Goal: Transaction & Acquisition: Purchase product/service

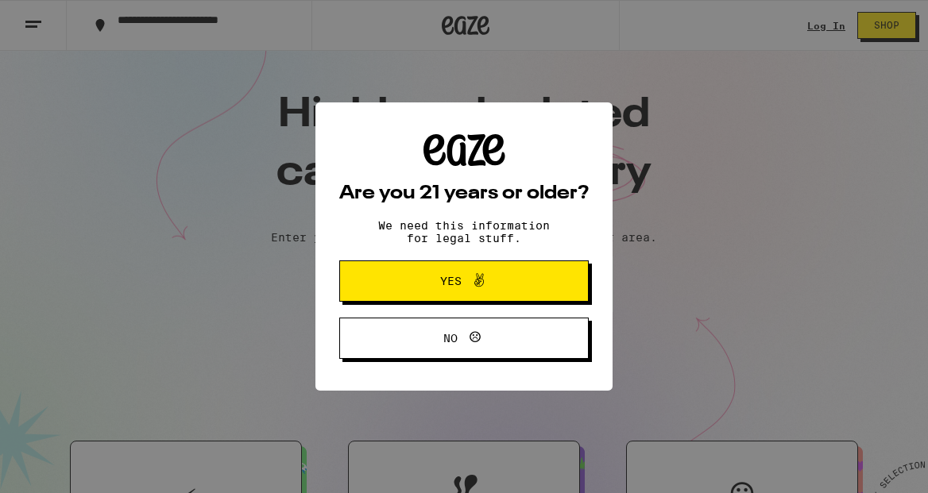
click at [472, 290] on icon at bounding box center [479, 280] width 19 height 19
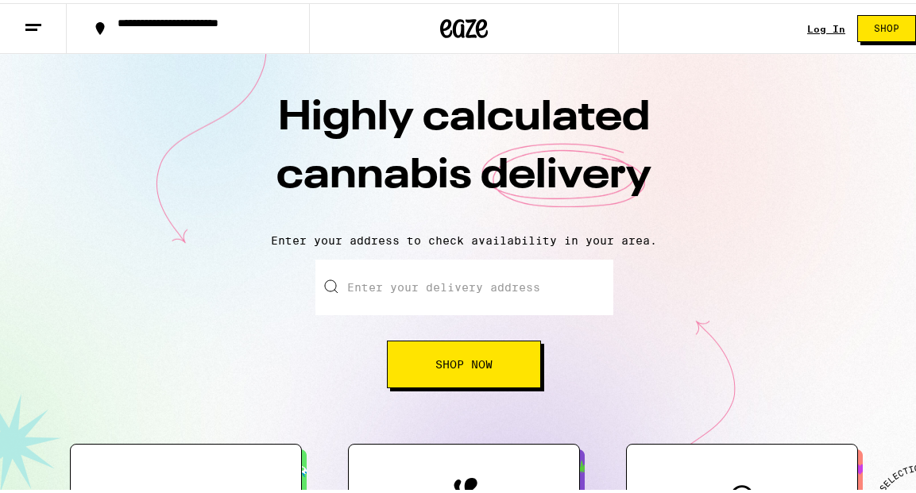
click at [819, 21] on link "Log In" at bounding box center [826, 26] width 38 height 10
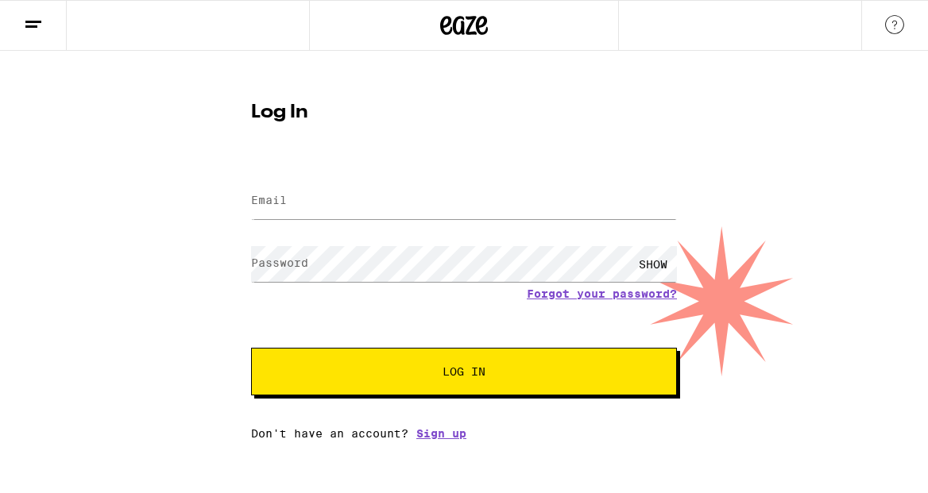
click at [296, 242] on div "SHOW" at bounding box center [464, 264] width 426 height 47
click at [317, 220] on div at bounding box center [464, 201] width 426 height 47
type input "[EMAIL_ADDRESS][DOMAIN_NAME]"
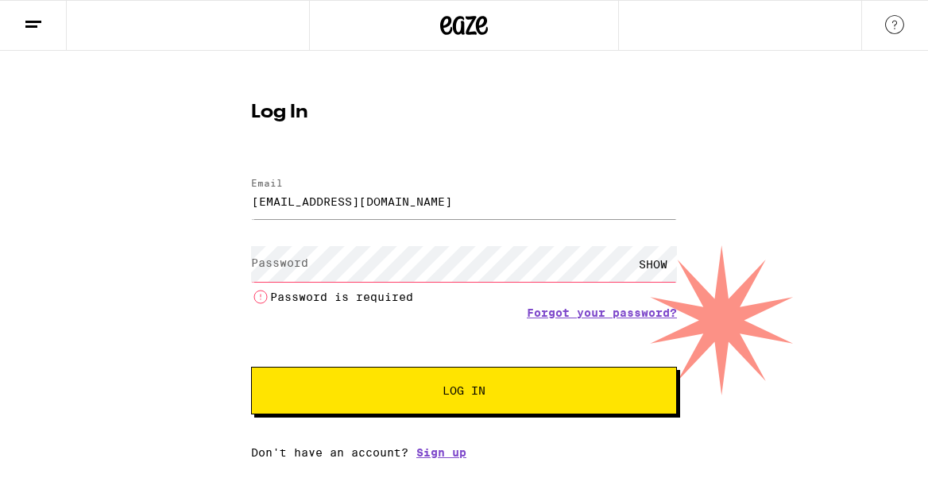
click at [300, 257] on label "Password" at bounding box center [279, 263] width 57 height 13
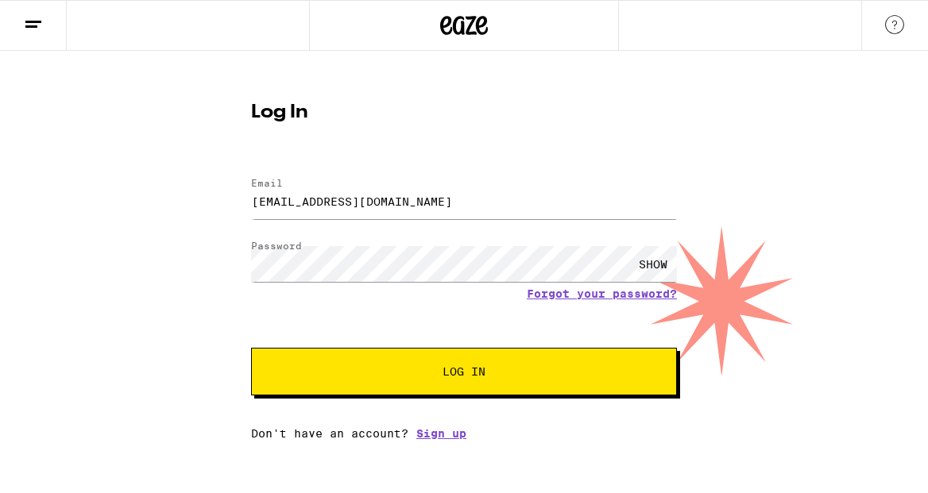
click at [465, 373] on span "Log In" at bounding box center [464, 371] width 43 height 11
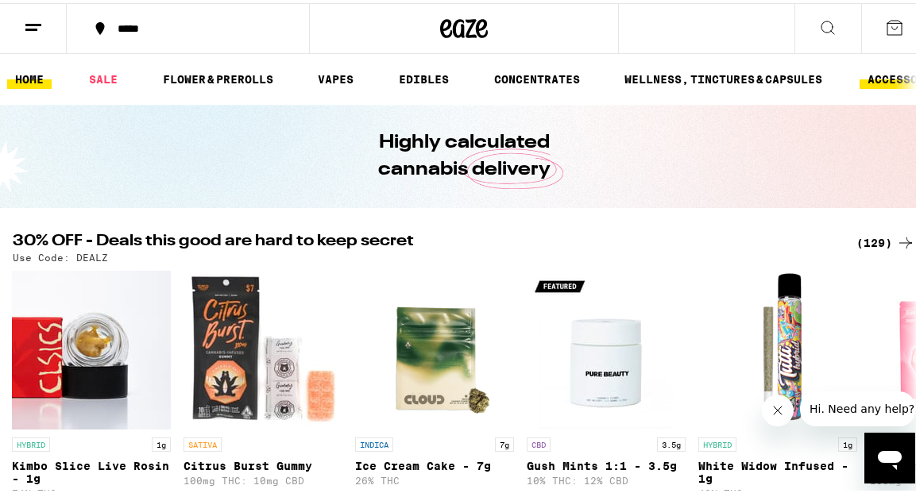
click at [882, 77] on link "ACCESSORIES" at bounding box center [907, 76] width 95 height 19
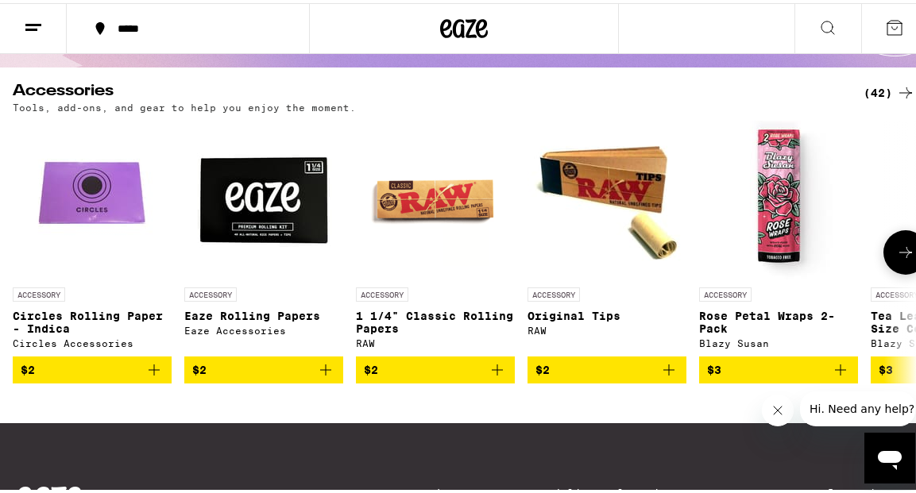
scroll to position [160, 0]
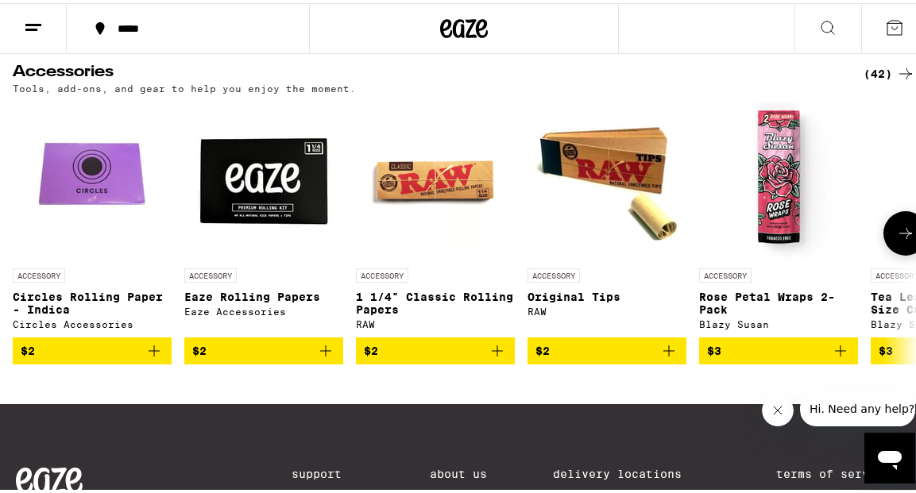
click at [896, 227] on icon at bounding box center [905, 230] width 19 height 19
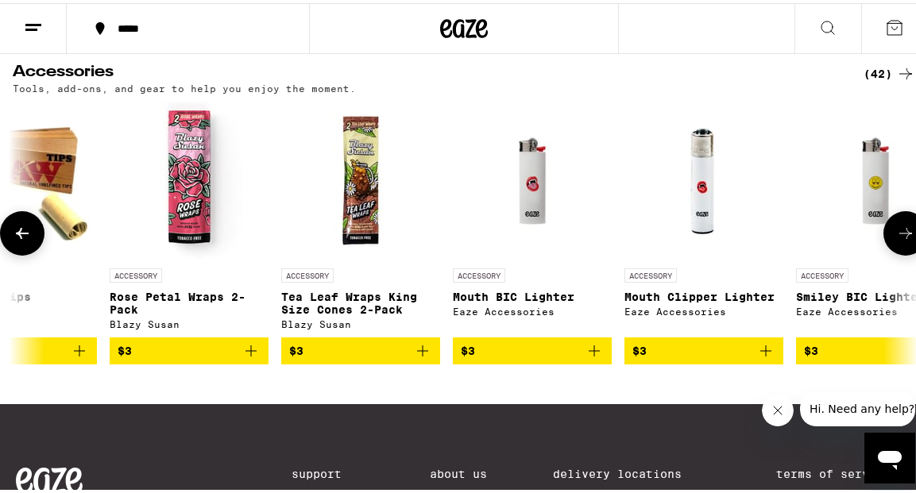
scroll to position [0, 717]
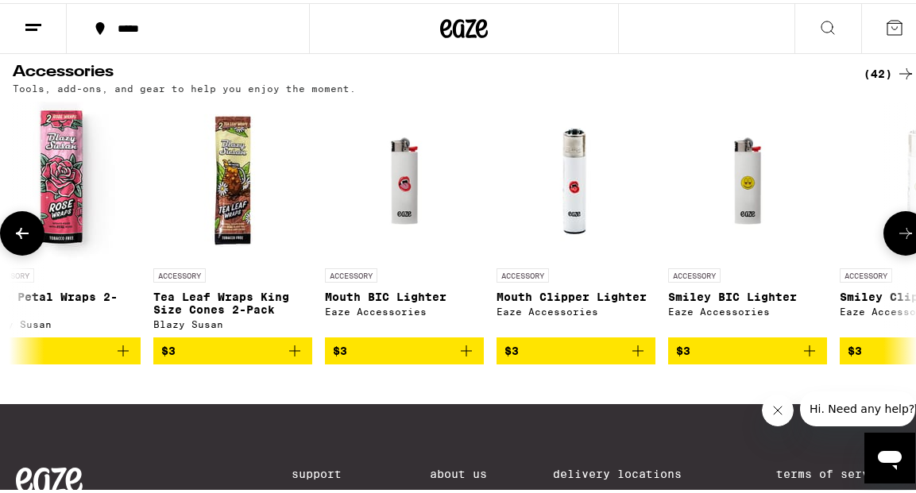
click at [896, 227] on icon at bounding box center [905, 230] width 19 height 19
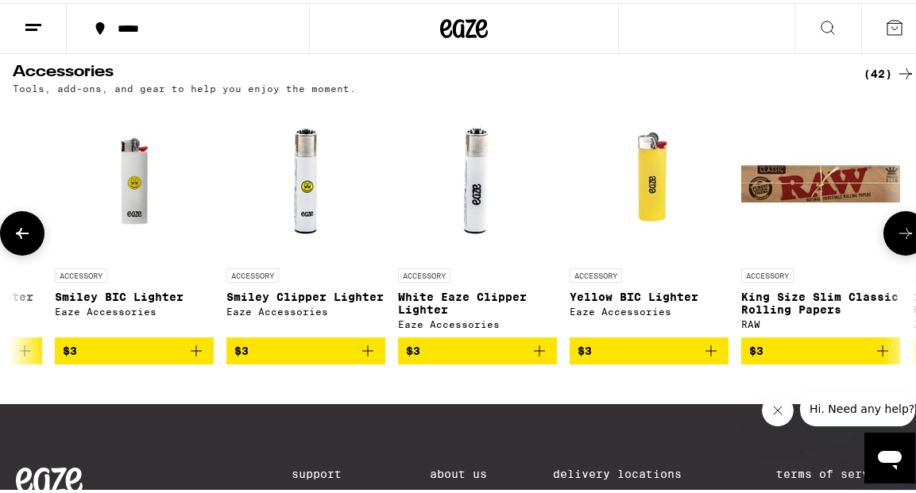
scroll to position [0, 1435]
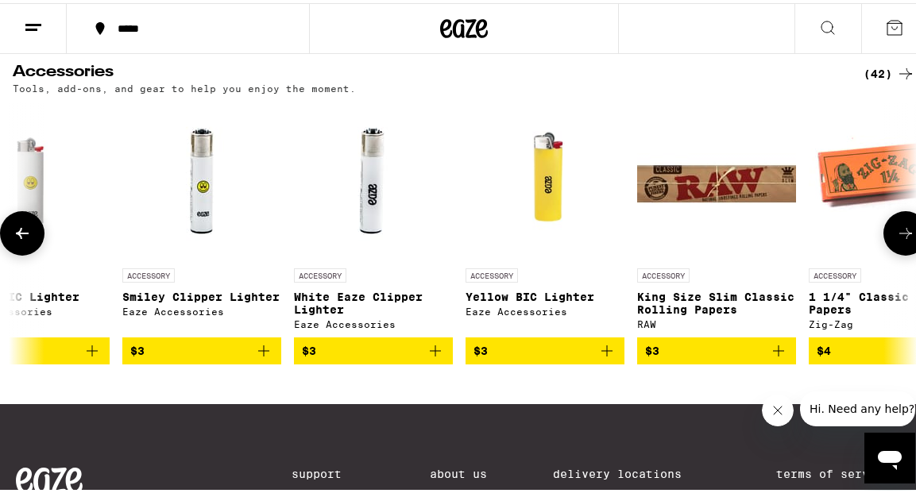
click at [896, 228] on icon at bounding box center [905, 230] width 19 height 19
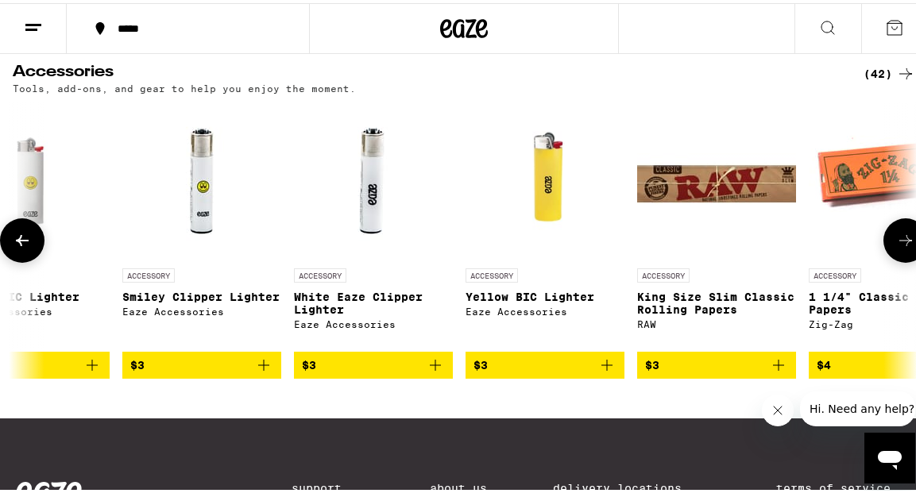
scroll to position [0, 2152]
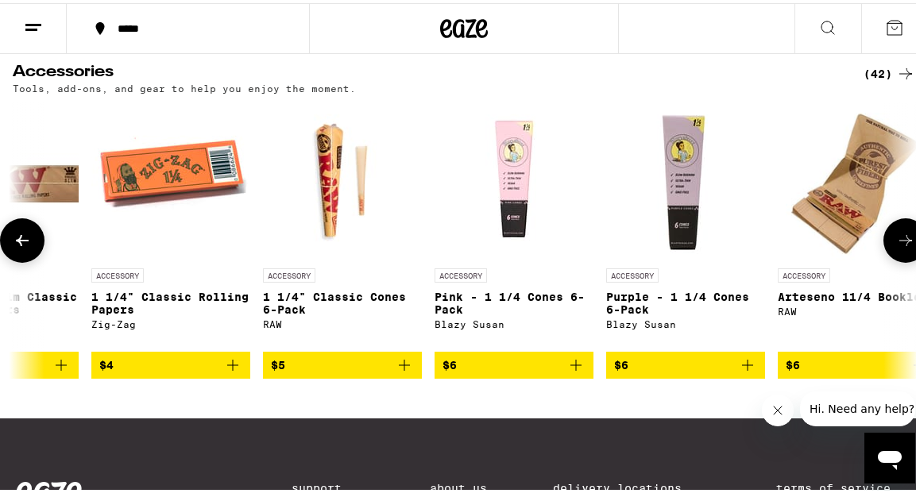
click at [886, 228] on button at bounding box center [905, 237] width 44 height 44
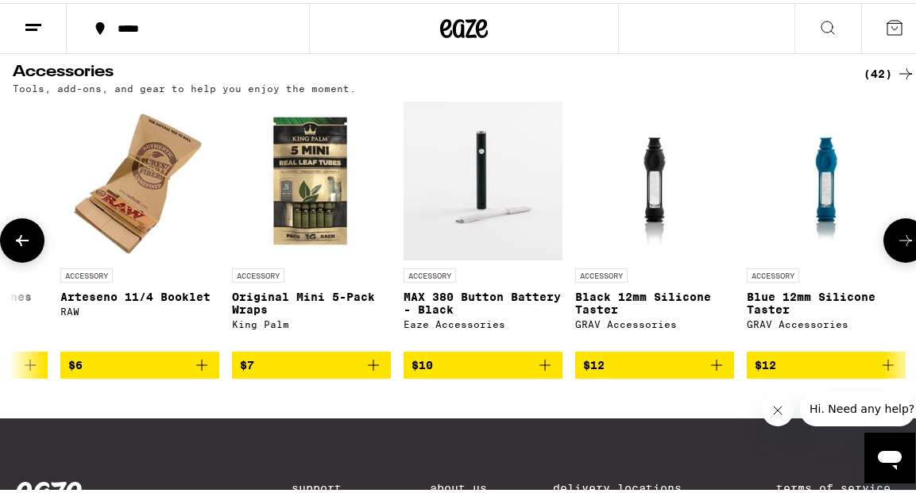
click at [540, 372] on icon "Add to bag" at bounding box center [544, 362] width 19 height 19
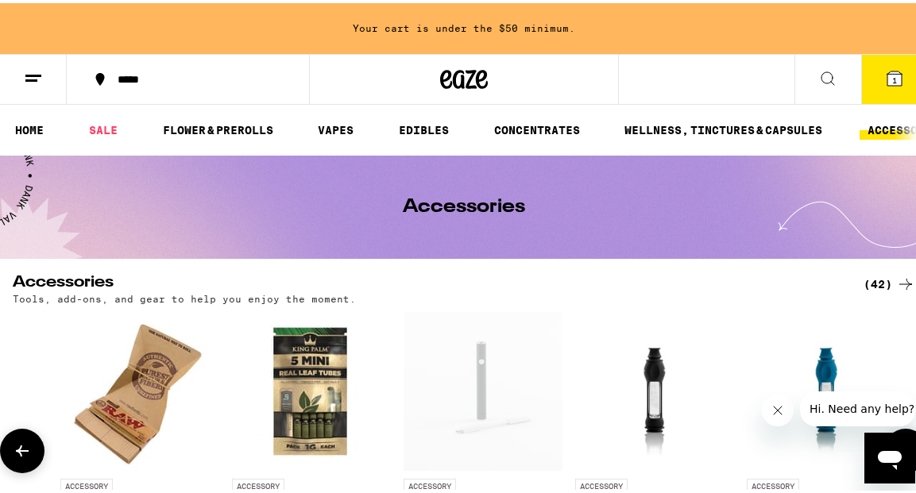
scroll to position [0, 0]
click at [327, 130] on link "VAPES" at bounding box center [336, 127] width 52 height 19
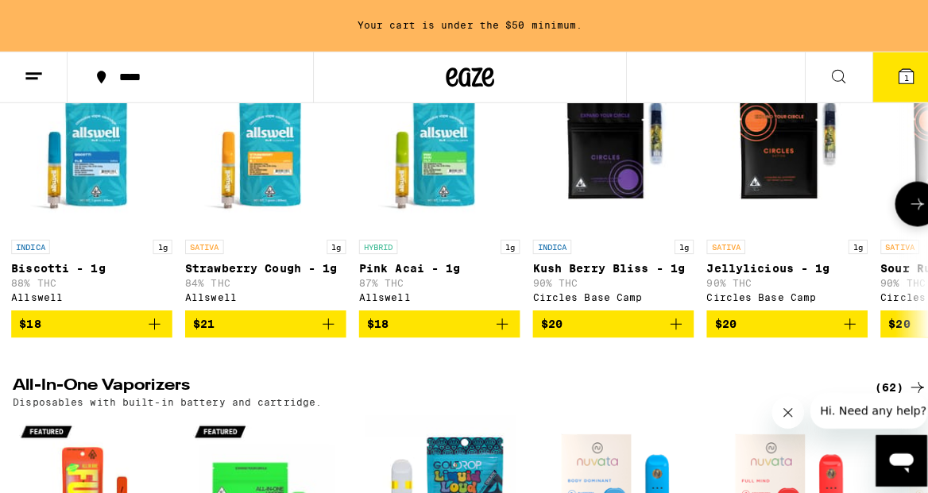
scroll to position [594, 0]
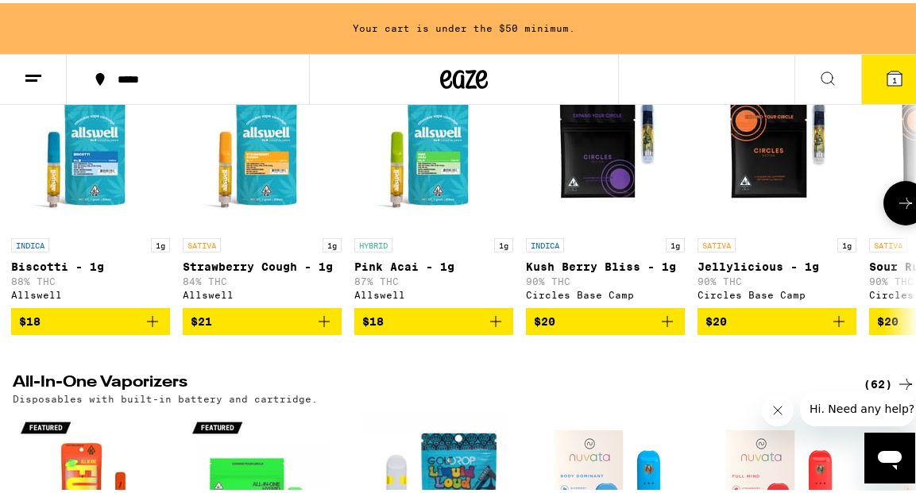
click at [71, 284] on p "88% THC" at bounding box center [90, 278] width 159 height 10
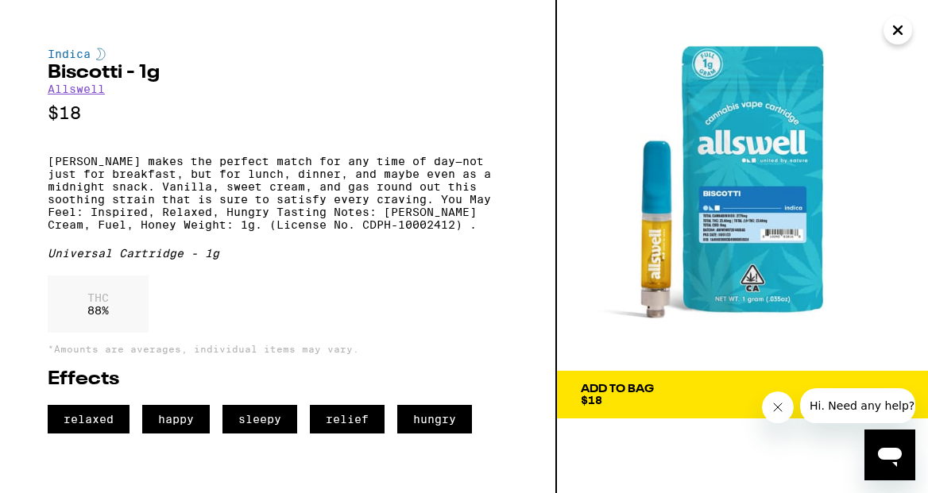
click at [601, 394] on span "$18" at bounding box center [591, 400] width 21 height 13
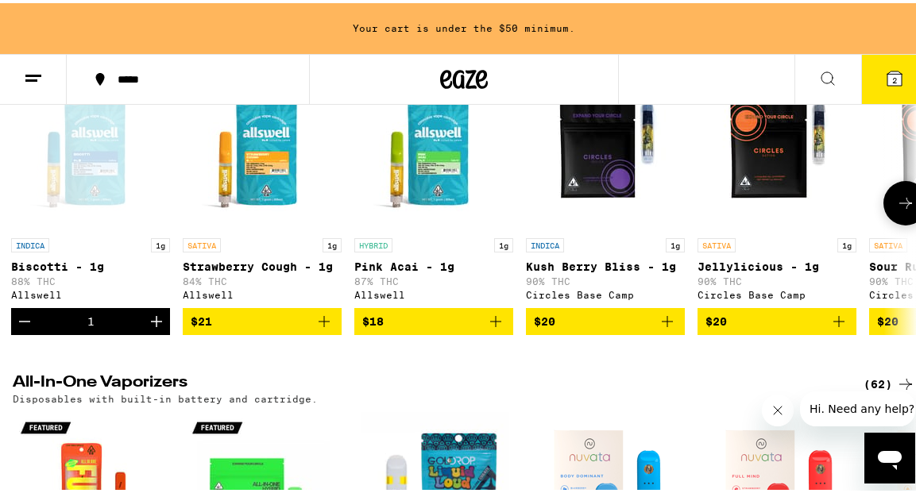
click at [157, 328] on icon "Increment" at bounding box center [156, 318] width 19 height 19
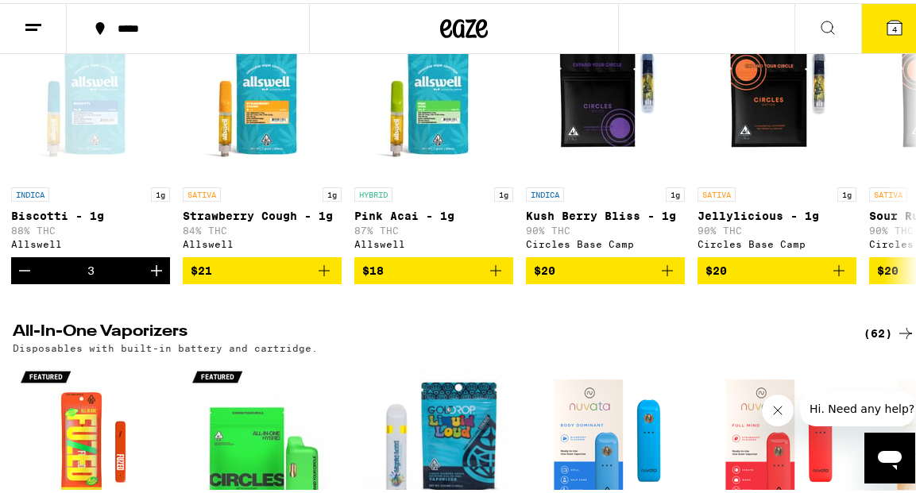
click at [892, 28] on span "4" at bounding box center [894, 26] width 5 height 10
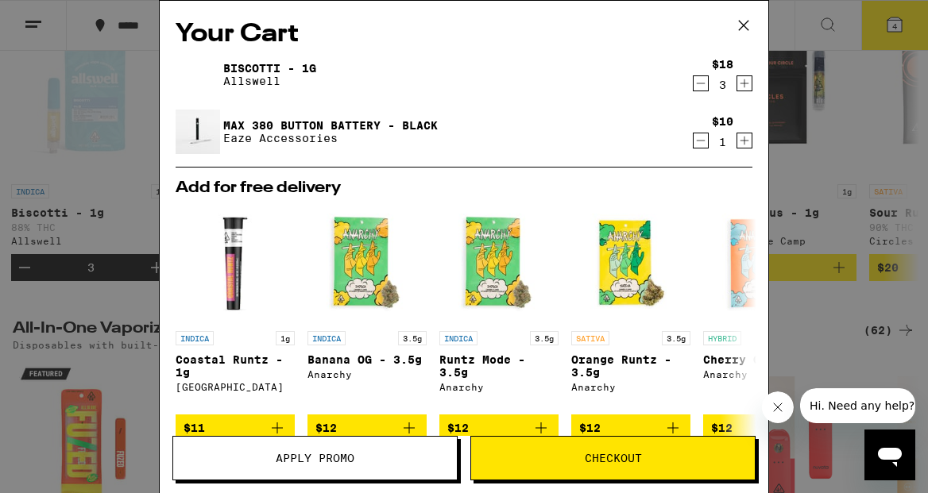
click at [613, 467] on button "Checkout" at bounding box center [612, 458] width 285 height 44
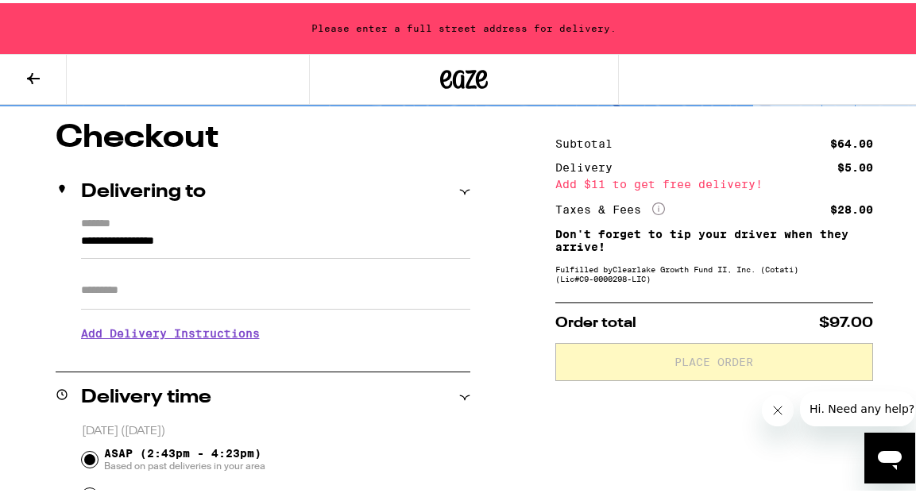
scroll to position [130, 0]
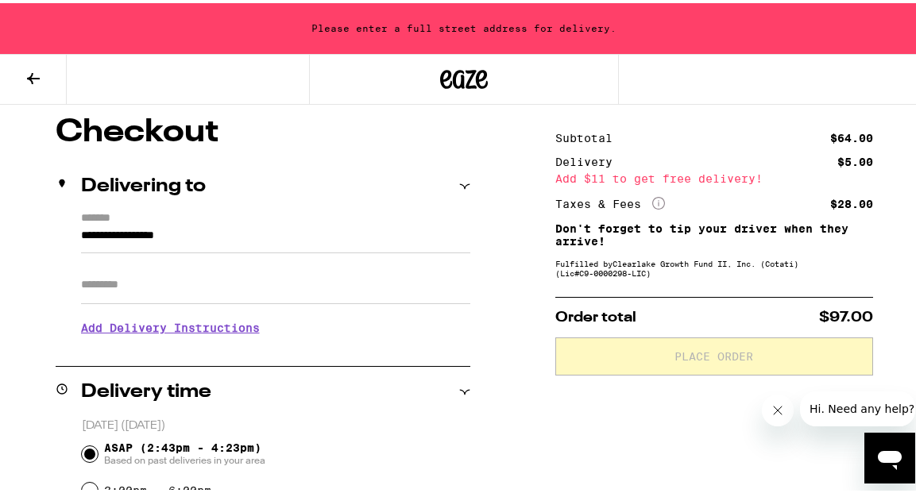
click at [81, 232] on input "**********" at bounding box center [275, 236] width 389 height 27
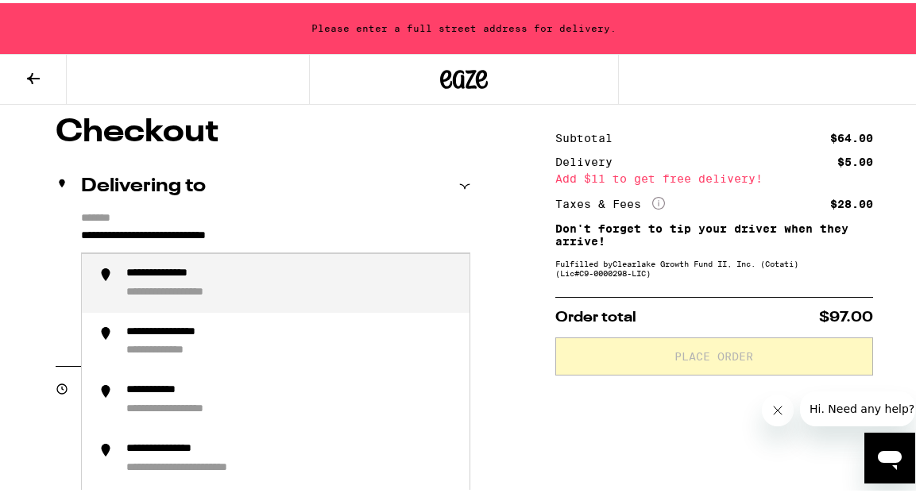
click at [232, 277] on div "**********" at bounding box center [291, 280] width 331 height 33
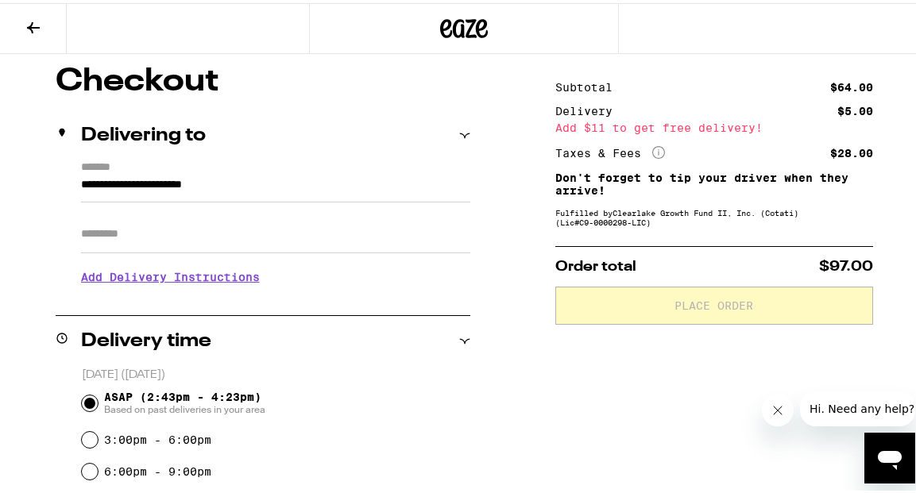
click at [290, 178] on input "**********" at bounding box center [275, 185] width 389 height 27
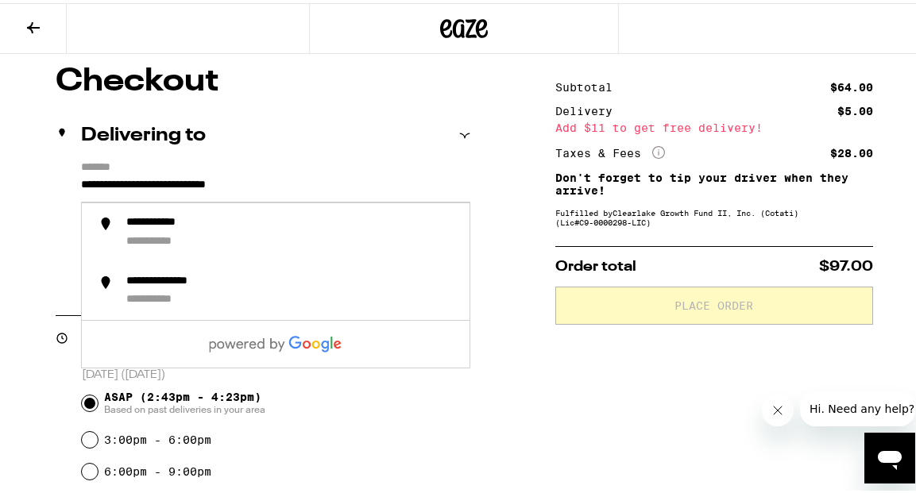
type input "**********"
click at [350, 143] on div "Delivering to" at bounding box center [263, 132] width 415 height 51
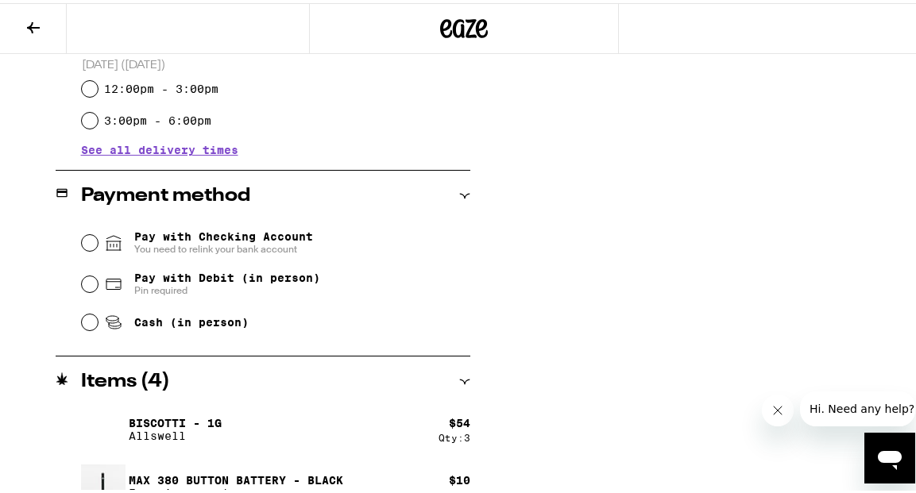
scroll to position [451, 0]
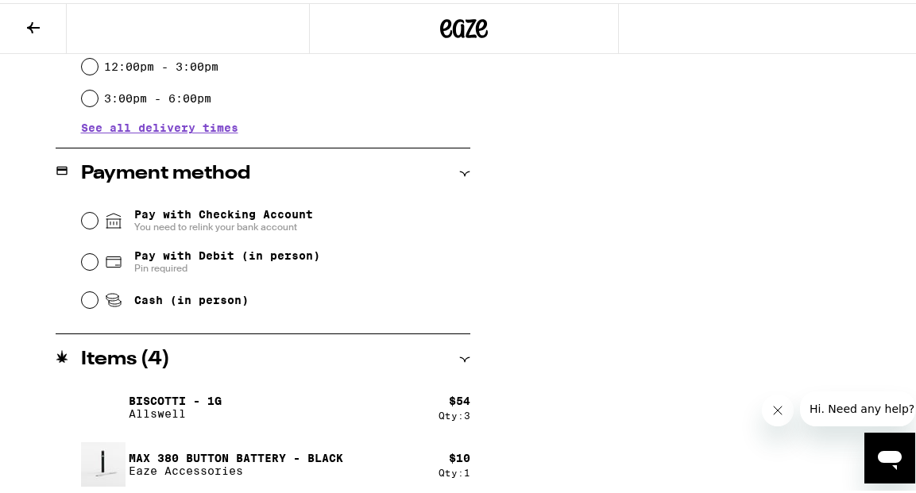
click at [90, 262] on input "Pay with Debit (in person) Pin required" at bounding box center [90, 259] width 16 height 16
radio input "true"
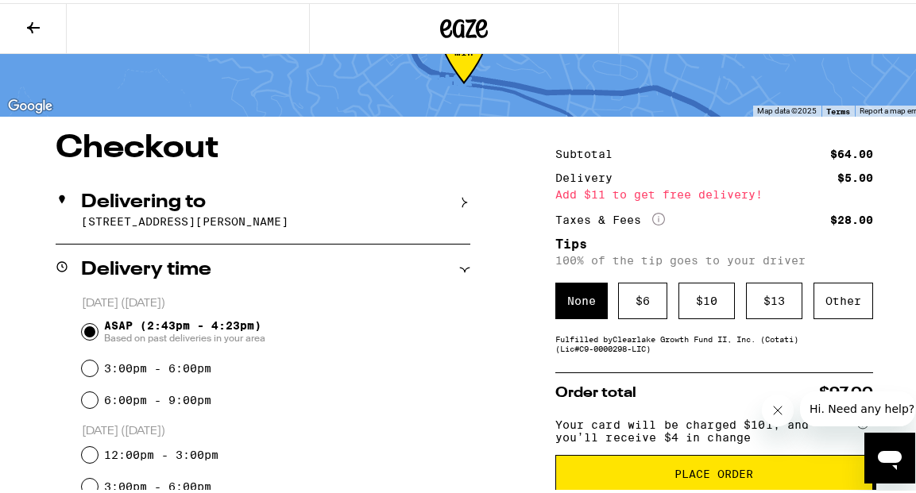
scroll to position [62, 0]
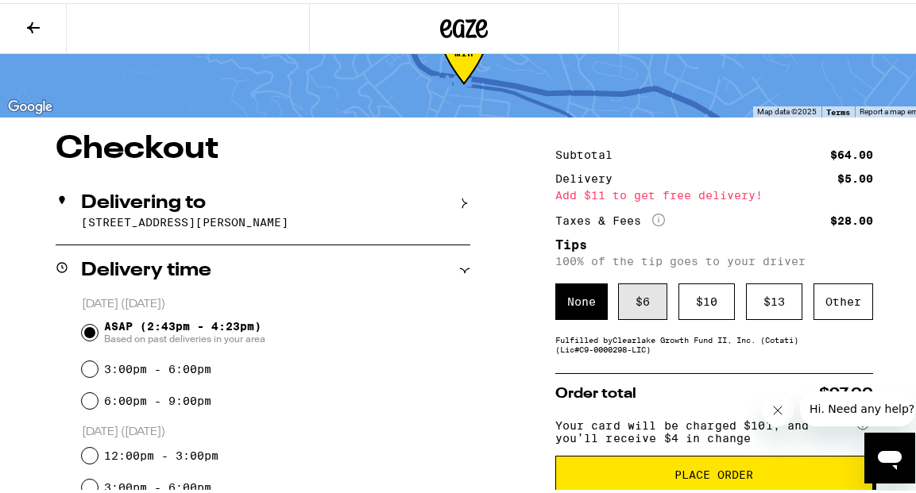
click at [648, 285] on div "$ 6" at bounding box center [642, 298] width 49 height 37
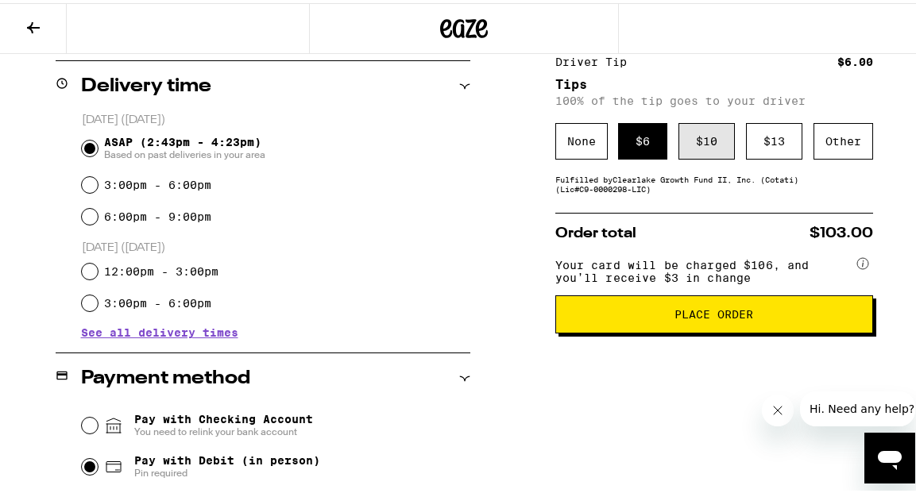
scroll to position [251, 0]
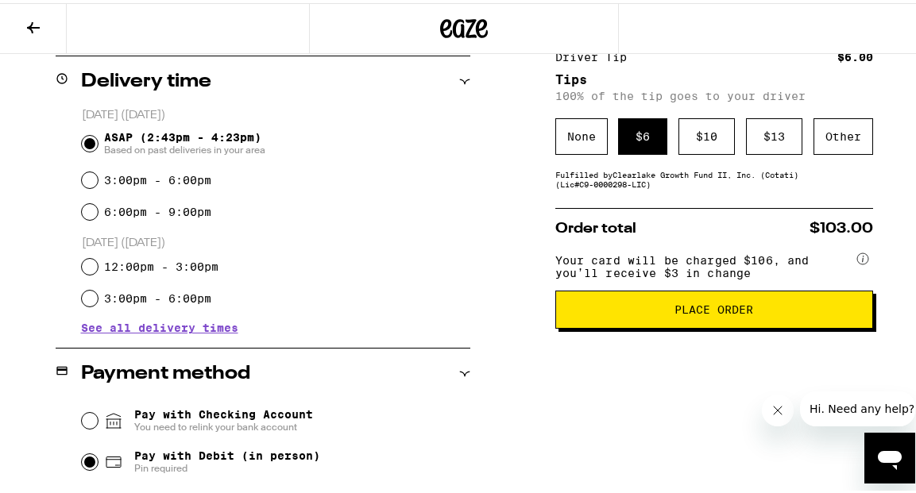
click at [703, 312] on span "Place Order" at bounding box center [714, 306] width 79 height 11
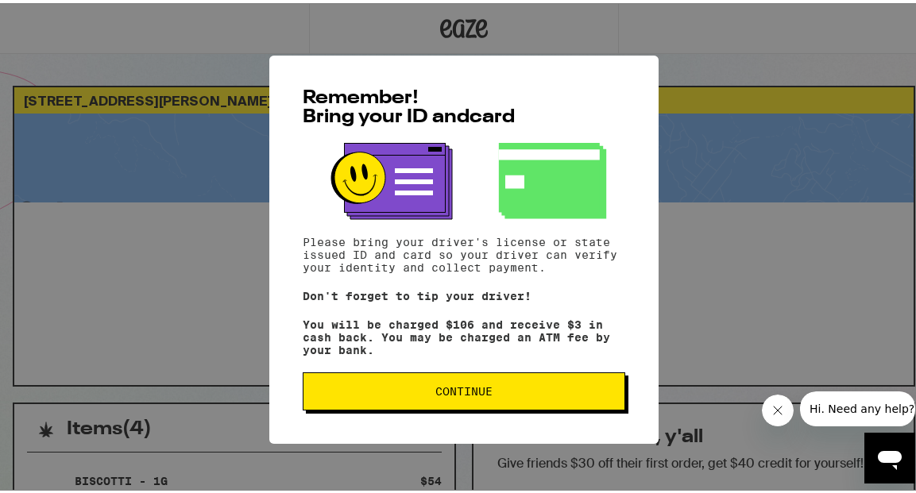
click at [451, 394] on span "Continue" at bounding box center [463, 388] width 57 height 11
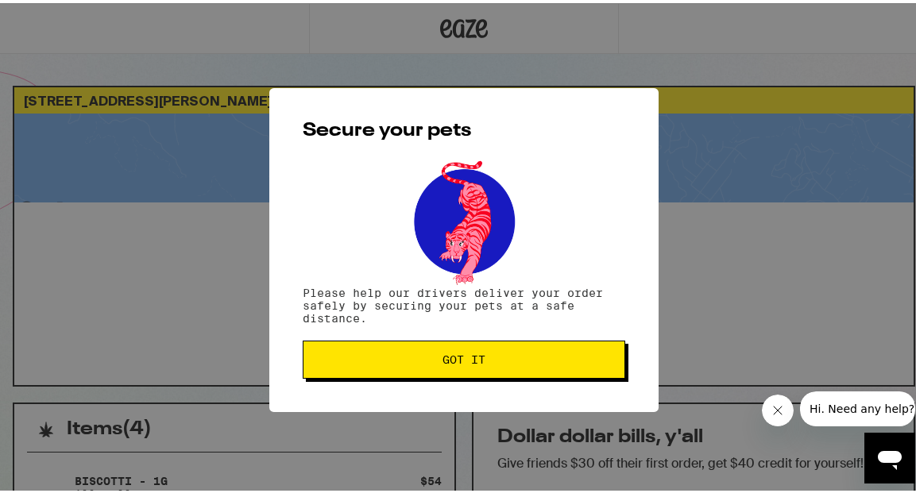
click at [454, 358] on span "Got it" at bounding box center [464, 356] width 43 height 11
